Goal: Check status

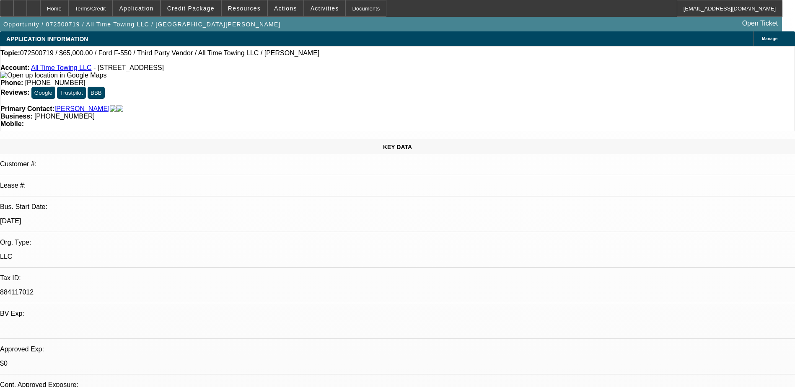
select select "0"
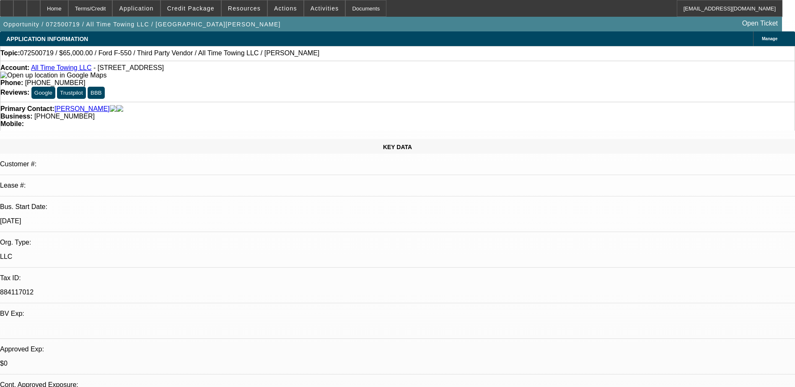
select select "0"
select select "1"
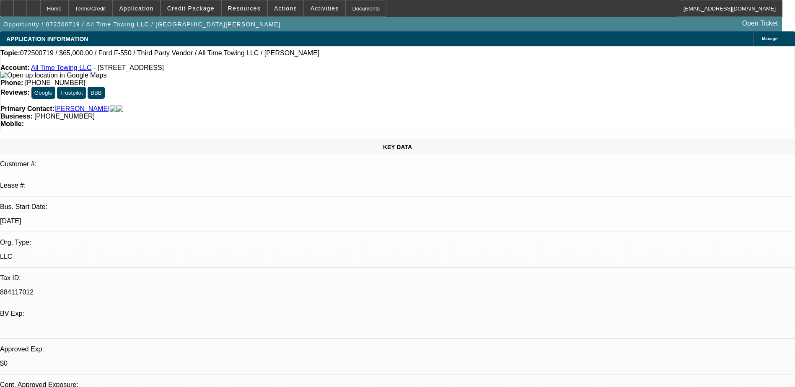
select select "3"
select select "6"
select select "1"
select select "3"
select select "6"
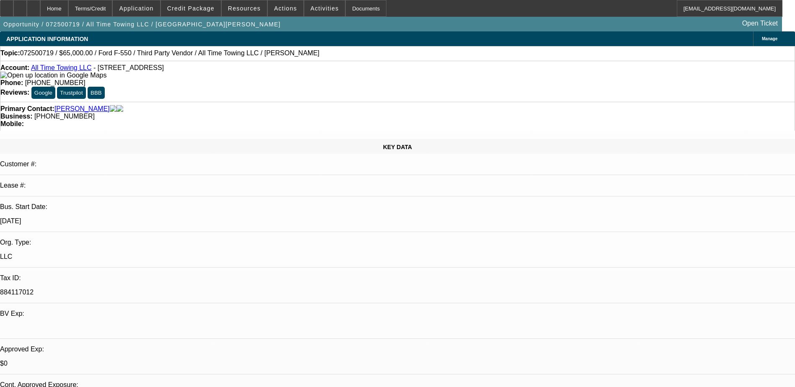
select select "1"
select select "3"
select select "6"
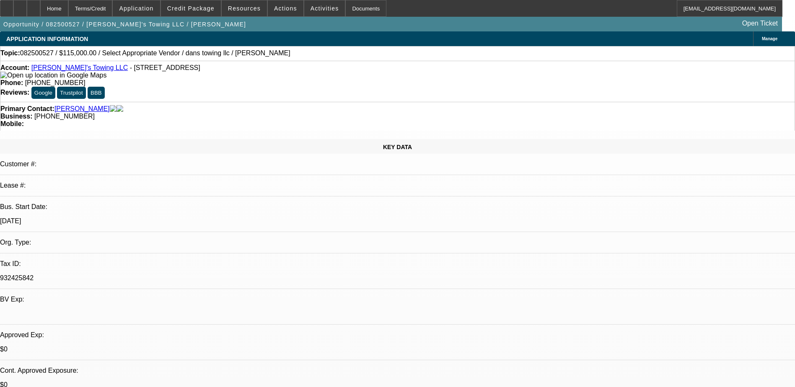
select select "0"
select select "2"
select select "0.1"
select select "4"
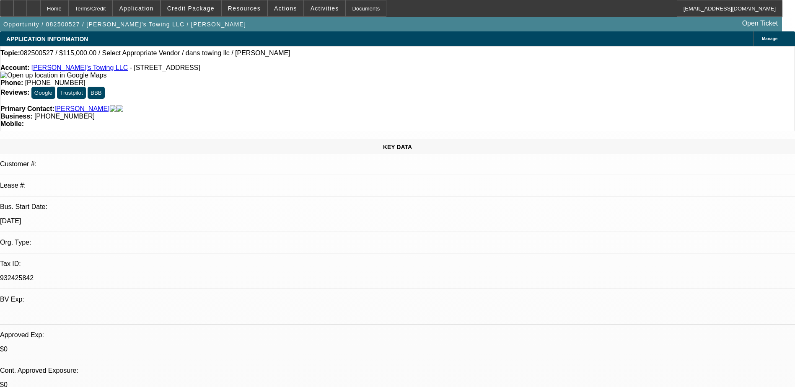
click at [55, 70] on link "Dan's Towing LLC" at bounding box center [79, 67] width 96 height 7
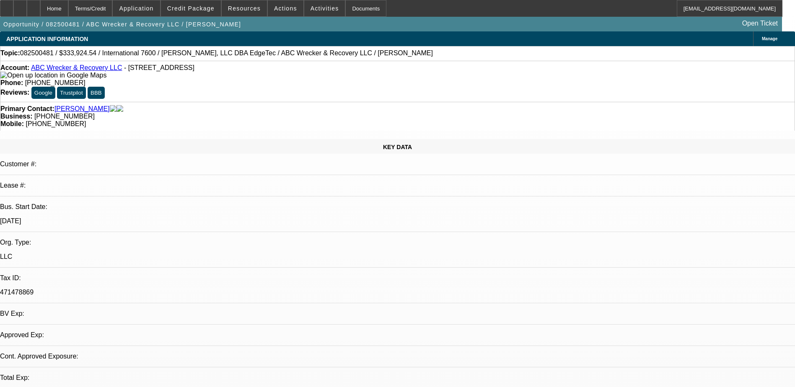
select select "0.1"
select select "2"
select select "0.1"
select select "1"
select select "2"
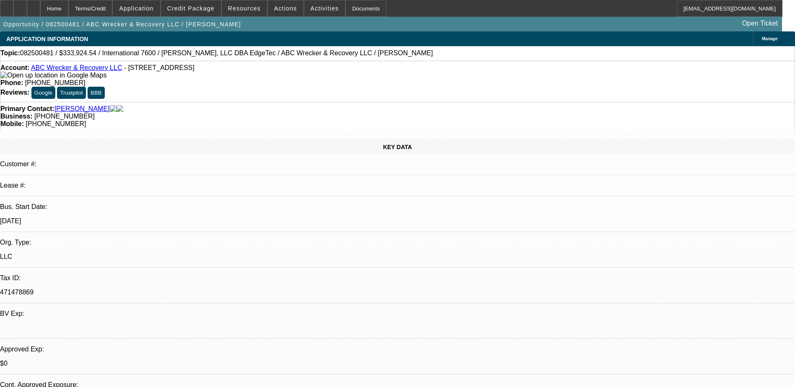
select select "4"
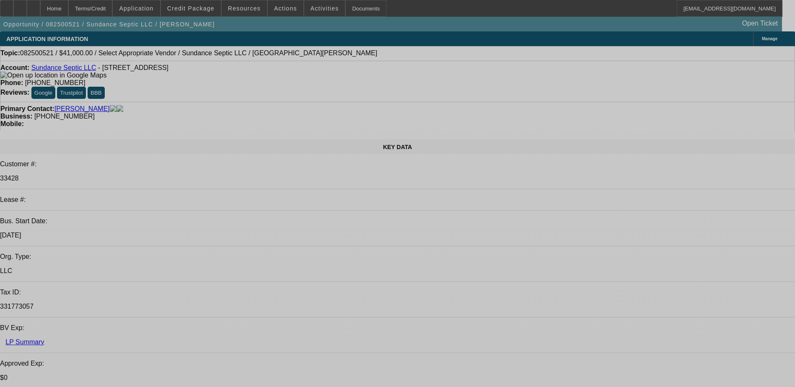
select select "0"
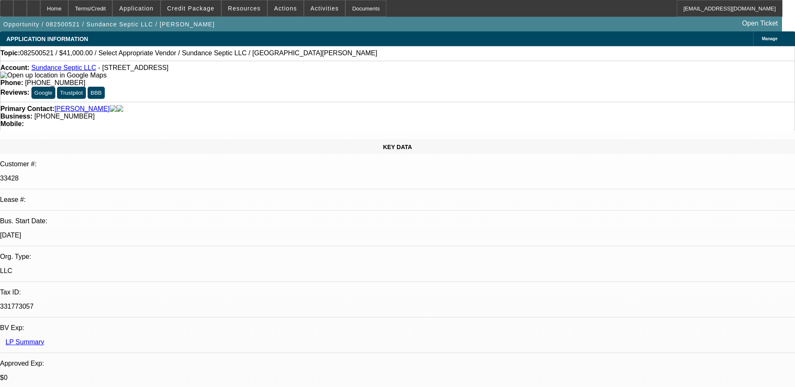
select select "2"
select select "0.1"
select select "4"
